Goal: Communication & Community: Answer question/provide support

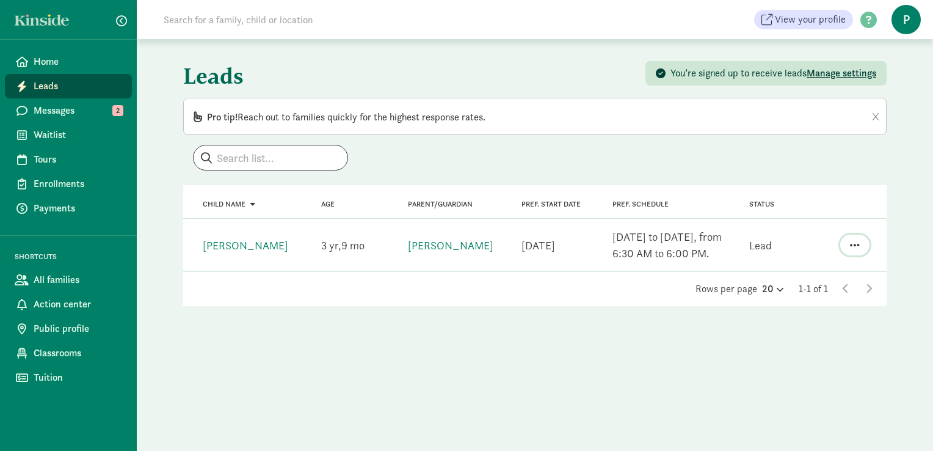
click at [850, 242] on span "button" at bounding box center [855, 244] width 10 height 11
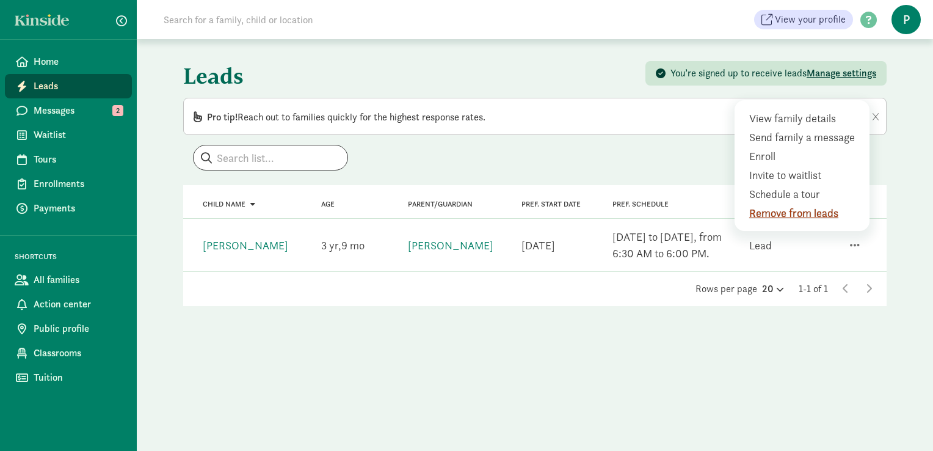
click at [822, 214] on div "Remove from leads" at bounding box center [804, 213] width 111 height 16
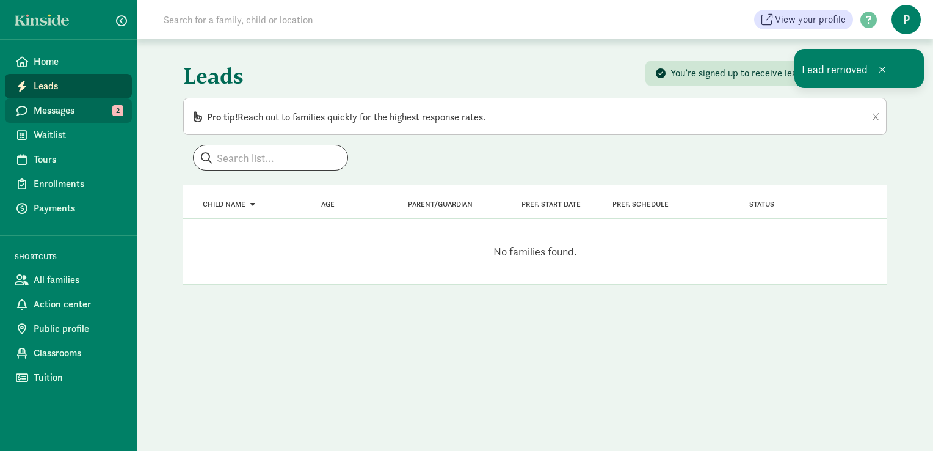
click at [87, 110] on span "Messages" at bounding box center [78, 110] width 89 height 15
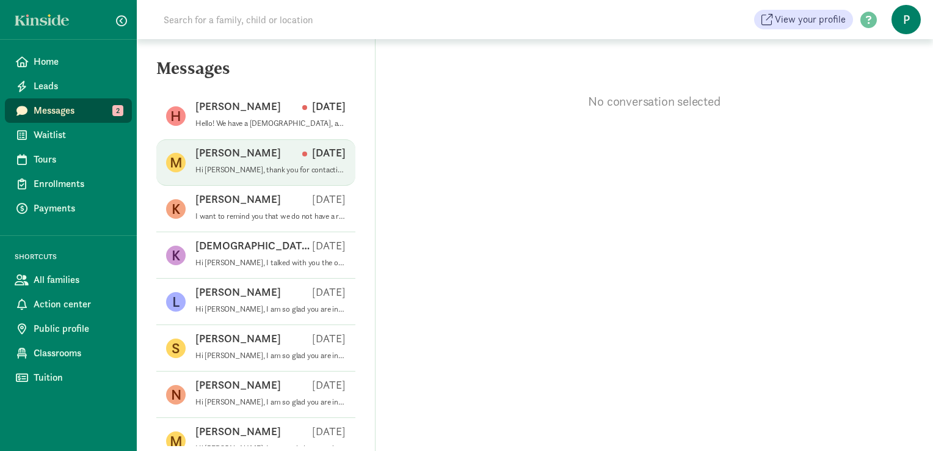
click at [237, 158] on p "Maryann R" at bounding box center [237, 152] width 85 height 15
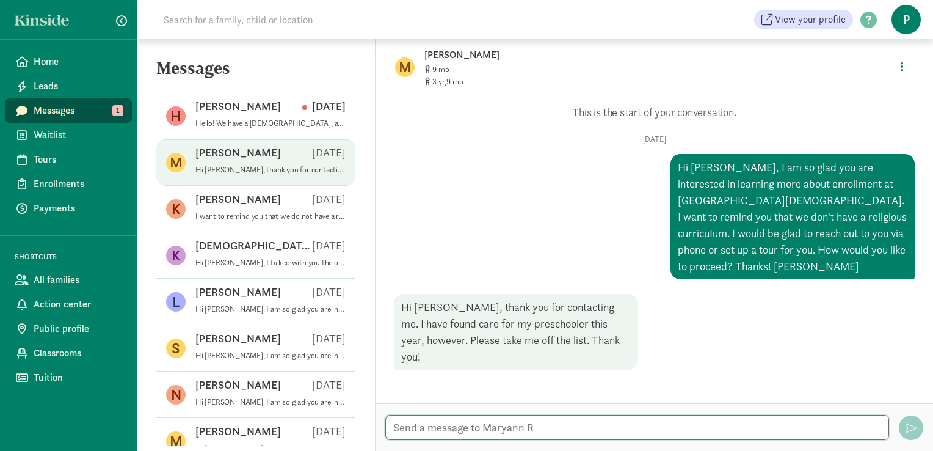
click at [440, 426] on textarea at bounding box center [637, 427] width 504 height 25
type textarea "Thank you and best of luck!"
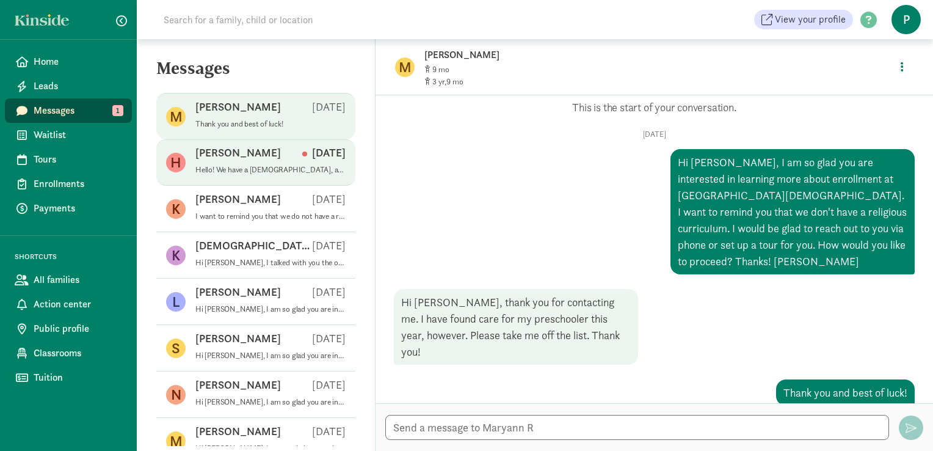
click at [255, 159] on div "Hans R Aug 25" at bounding box center [270, 155] width 150 height 20
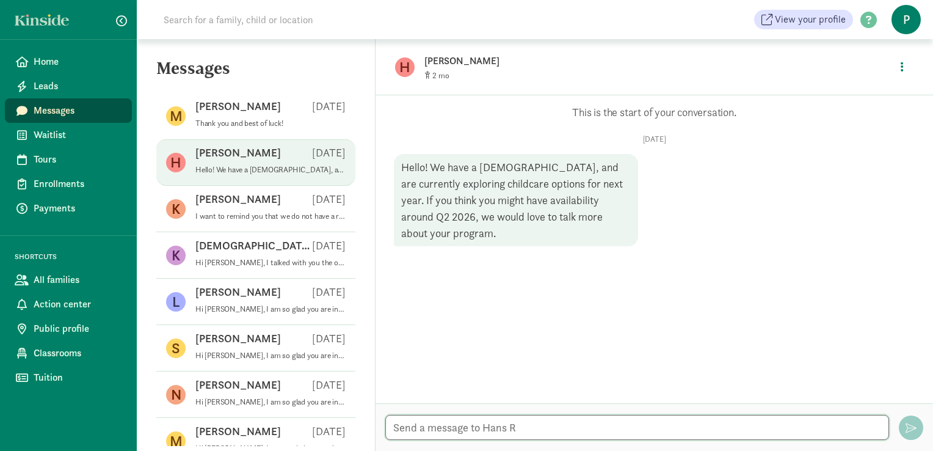
click at [456, 425] on textarea at bounding box center [637, 427] width 504 height 25
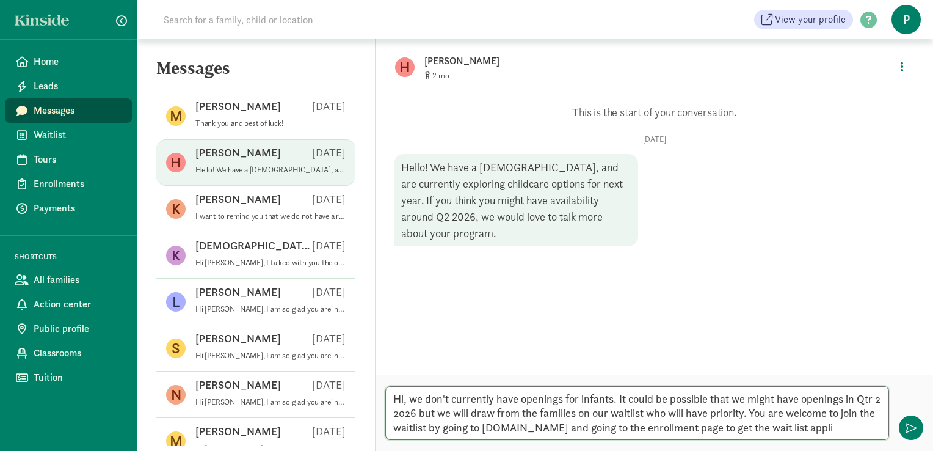
scroll to position [0, 0]
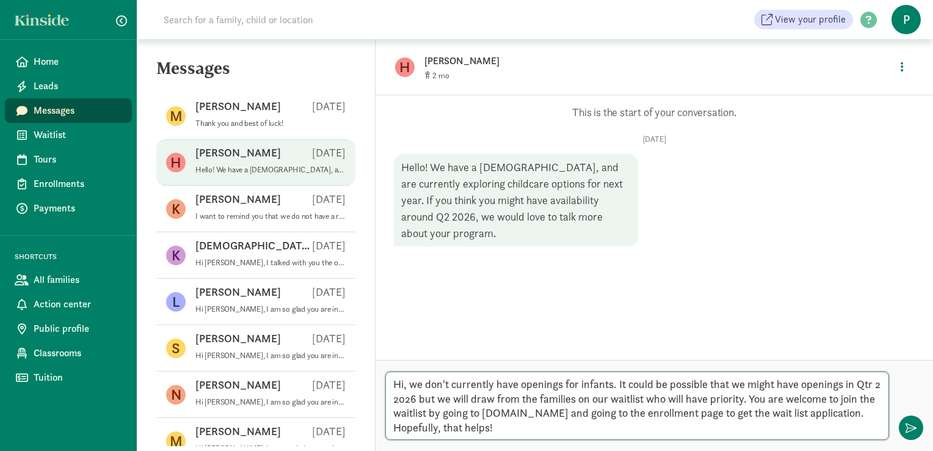
drag, startPoint x: 618, startPoint y: 384, endPoint x: 413, endPoint y: 378, distance: 205.8
click at [413, 378] on textarea "Hi, we don't currently have openings for infants. It could be possible that we …" at bounding box center [637, 405] width 504 height 68
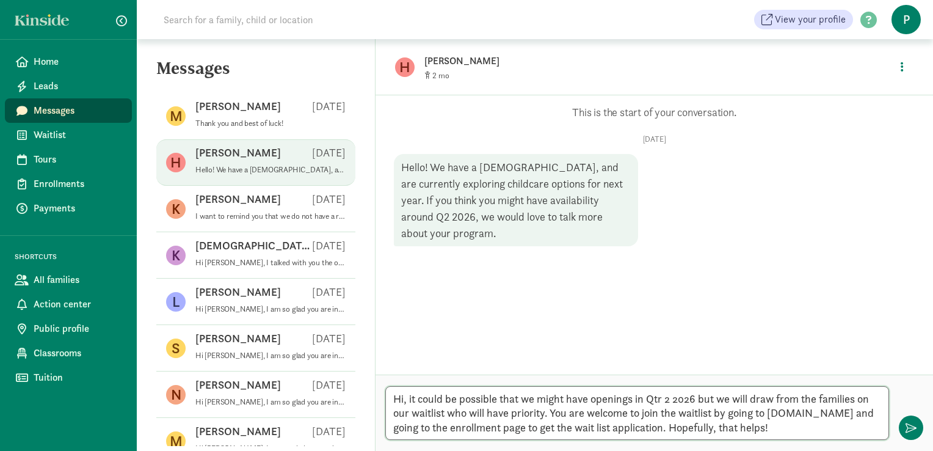
drag, startPoint x: 538, startPoint y: 382, endPoint x: 410, endPoint y: 386, distance: 128.2
click at [410, 386] on textarea "Hi, it could be possible that we might have openings in Qtr 2 2026 but we will …" at bounding box center [637, 413] width 504 height 54
click at [434, 413] on textarea "Hi, we might have openings in Qtr 2 2026 but we will draw from the families on …" at bounding box center [637, 413] width 504 height 54
type textarea "Hi, we might have openings in Qtr 2 2026 but we will draw from the families on …"
click at [908, 426] on span "button" at bounding box center [910, 427] width 11 height 11
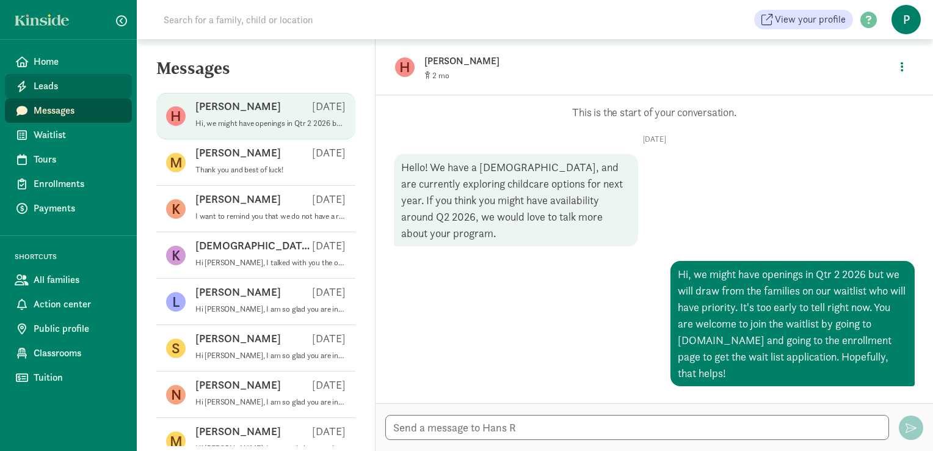
click at [75, 89] on span "Leads" at bounding box center [78, 86] width 89 height 15
